Goal: Check status: Check status

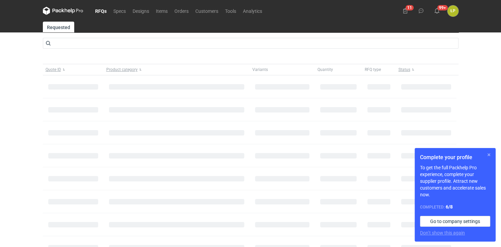
click at [487, 155] on button "button" at bounding box center [489, 155] width 8 height 8
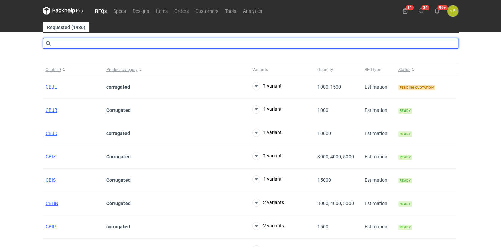
click at [114, 43] on input "text" at bounding box center [251, 43] width 416 height 11
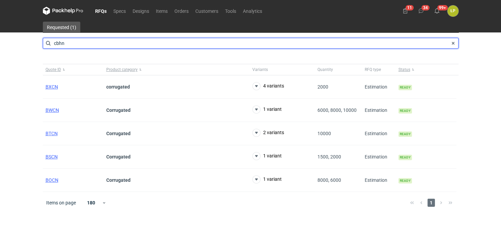
type input "cbhn"
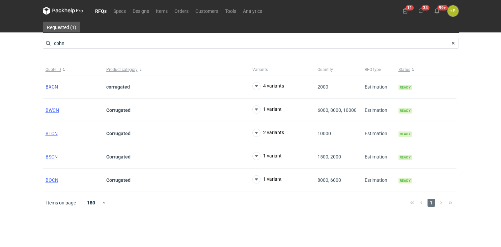
click at [54, 86] on span "BXCN" at bounding box center [52, 86] width 12 height 5
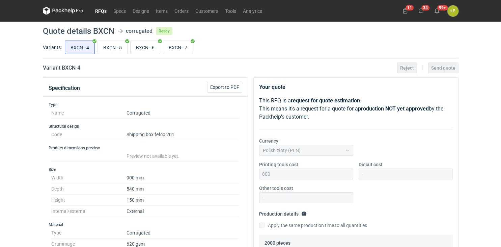
click at [106, 12] on link "RFQs" at bounding box center [101, 11] width 18 height 8
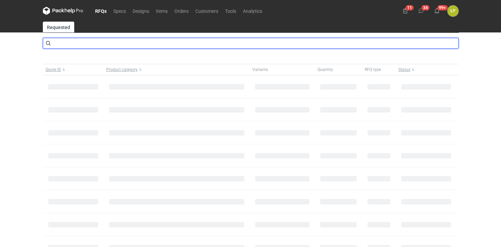
click at [117, 40] on input "text" at bounding box center [251, 43] width 416 height 11
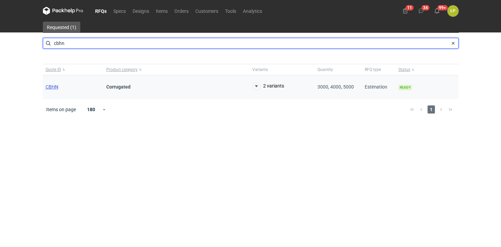
type input "cbhn"
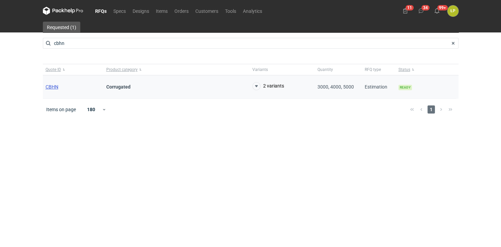
click at [56, 85] on span "CBHN" at bounding box center [52, 86] width 13 height 5
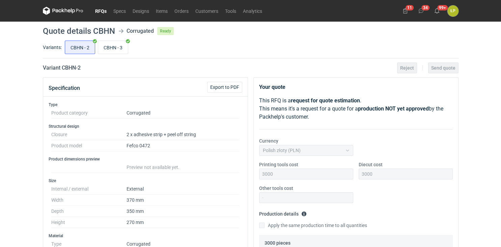
scroll to position [302, 0]
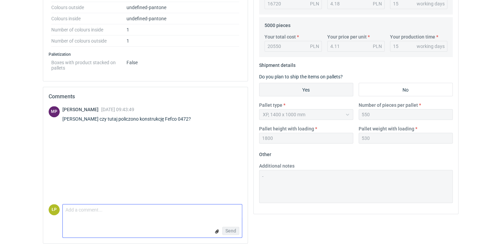
click at [159, 209] on textarea "Comment message" at bounding box center [152, 211] width 179 height 14
type textarea "tak"
click at [234, 229] on span "Send" at bounding box center [230, 230] width 11 height 5
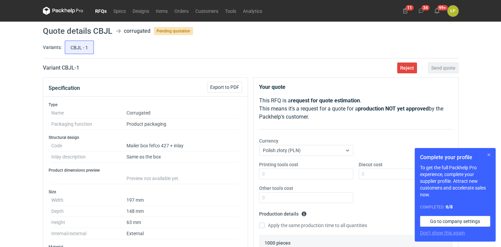
click at [490, 153] on button "button" at bounding box center [489, 155] width 8 height 8
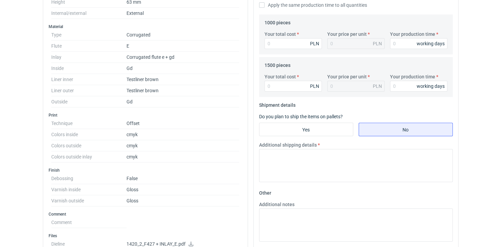
scroll to position [416, 0]
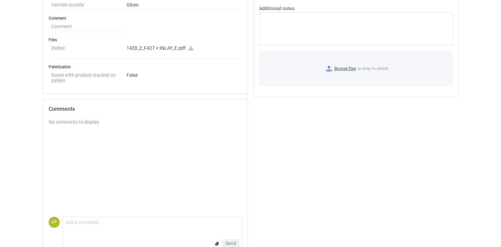
click at [190, 47] on icon at bounding box center [190, 48] width 5 height 5
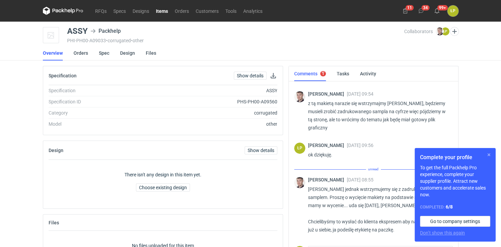
click at [489, 154] on button "button" at bounding box center [489, 155] width 8 height 8
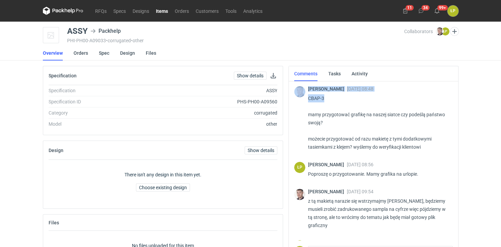
drag, startPoint x: 327, startPoint y: 100, endPoint x: 305, endPoint y: 100, distance: 22.3
click at [305, 100] on div "Maciej Sikora 08 Sep 2025 08:48 CBAP-3 mamy przygotować grafikę na naszej siatc…" at bounding box center [373, 119] width 159 height 78
click at [325, 100] on p "CBAP-3 mamy przygotować grafikę na naszej siatce czy podeślą państwo swoją? moż…" at bounding box center [377, 122] width 139 height 57
drag, startPoint x: 325, startPoint y: 100, endPoint x: 311, endPoint y: 100, distance: 14.5
click at [312, 100] on p "CBAP-3 mamy przygotować grafikę na naszej siatce czy podeślą państwo swoją? moż…" at bounding box center [377, 122] width 139 height 57
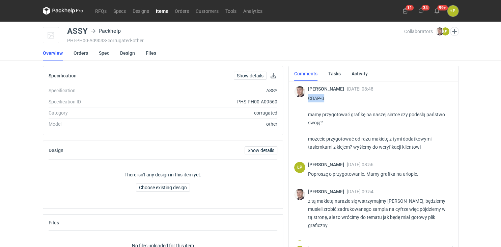
copy p "CBAP-3"
click at [102, 12] on link "RFQs" at bounding box center [101, 11] width 18 height 8
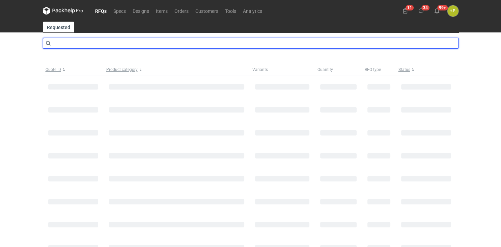
click at [118, 46] on input "text" at bounding box center [251, 43] width 416 height 11
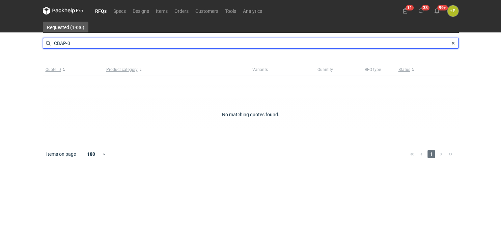
click at [94, 47] on input "CBAP-3" at bounding box center [251, 43] width 416 height 11
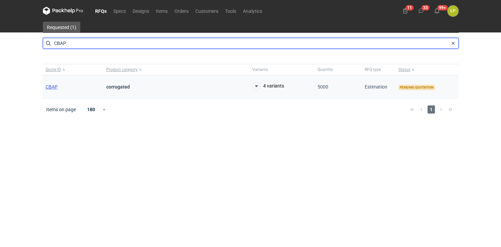
type input "CBAP"
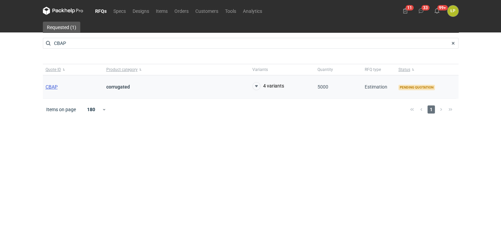
click at [57, 85] on span "CBAP" at bounding box center [52, 86] width 12 height 5
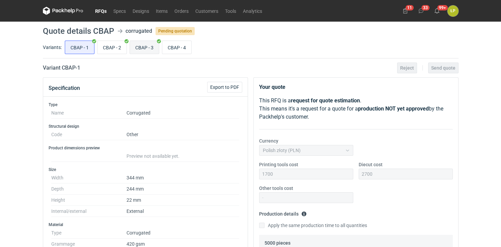
click at [139, 50] on input "CBAP - 3" at bounding box center [144, 47] width 29 height 13
radio input "true"
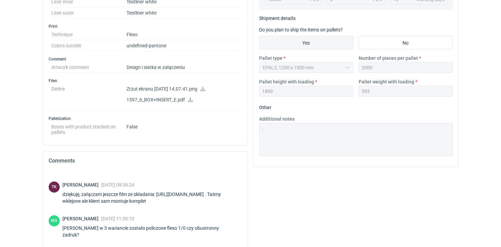
scroll to position [238, 0]
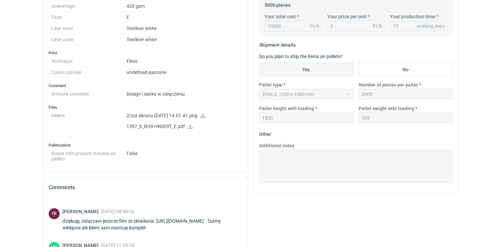
click at [188, 125] on icon at bounding box center [190, 126] width 5 height 5
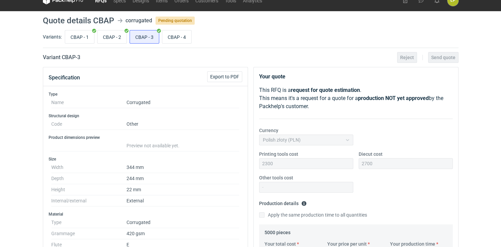
scroll to position [0, 0]
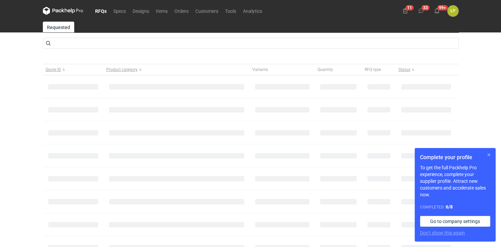
click at [486, 155] on button "button" at bounding box center [489, 155] width 8 height 8
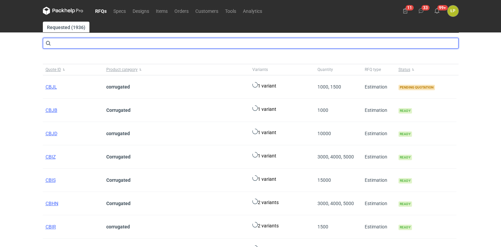
click at [235, 45] on input "text" at bounding box center [251, 43] width 416 height 11
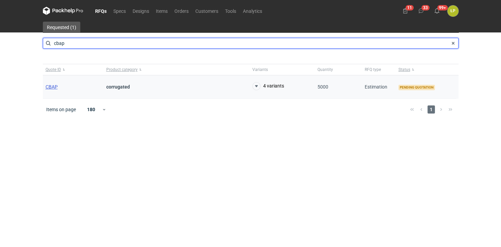
type input "cbap"
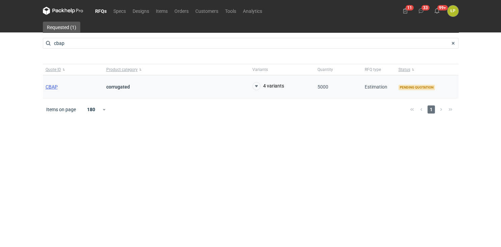
click at [52, 85] on span "CBAP" at bounding box center [52, 86] width 12 height 5
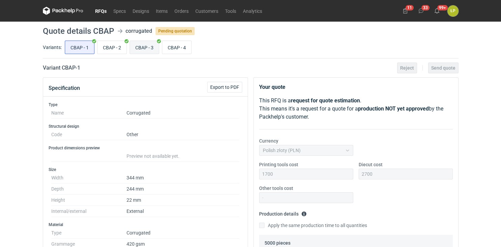
drag, startPoint x: 132, startPoint y: 50, endPoint x: 137, endPoint y: 51, distance: 5.4
click at [132, 50] on input "CBAP - 3" at bounding box center [144, 47] width 29 height 13
radio input "true"
